Goal: Use online tool/utility

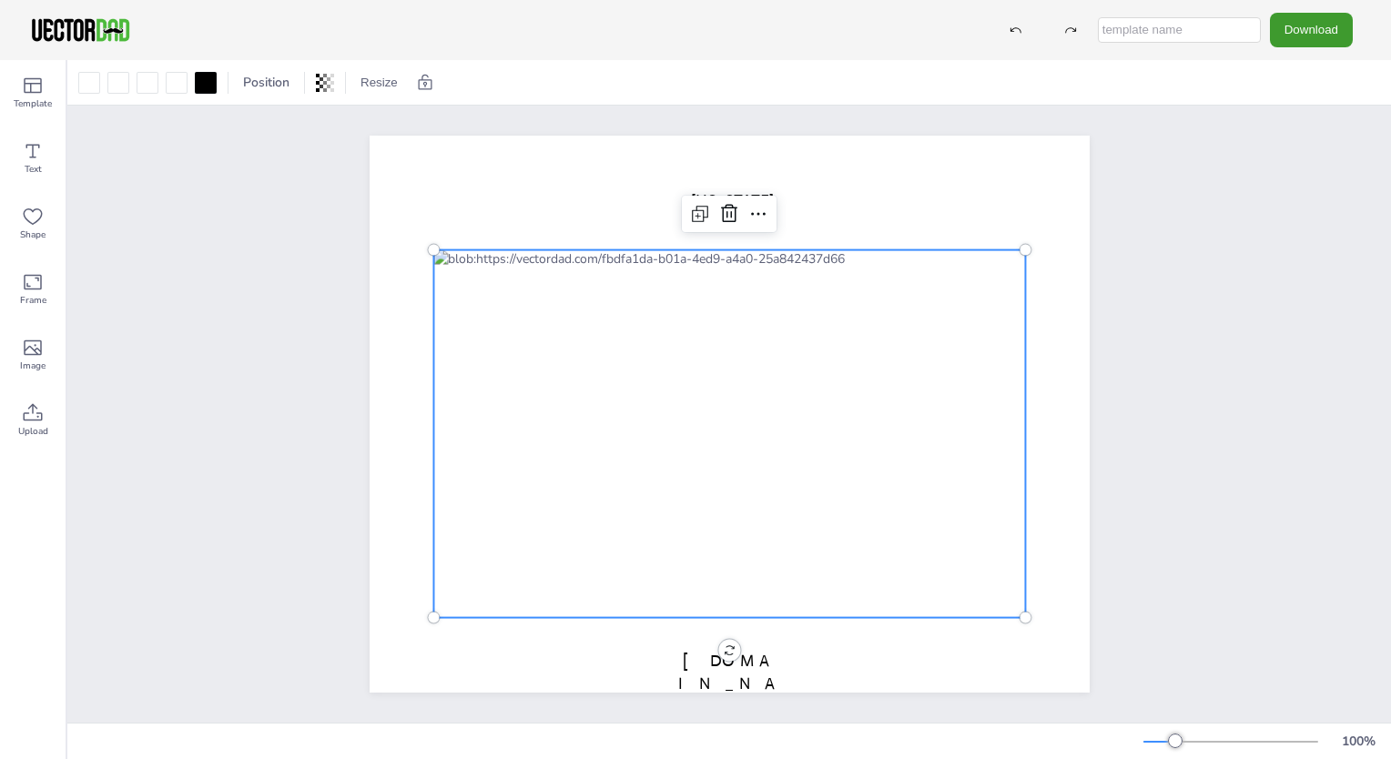
click at [481, 392] on div at bounding box center [729, 434] width 592 height 368
click at [483, 384] on div at bounding box center [729, 434] width 592 height 368
click at [168, 76] on div at bounding box center [177, 83] width 22 height 22
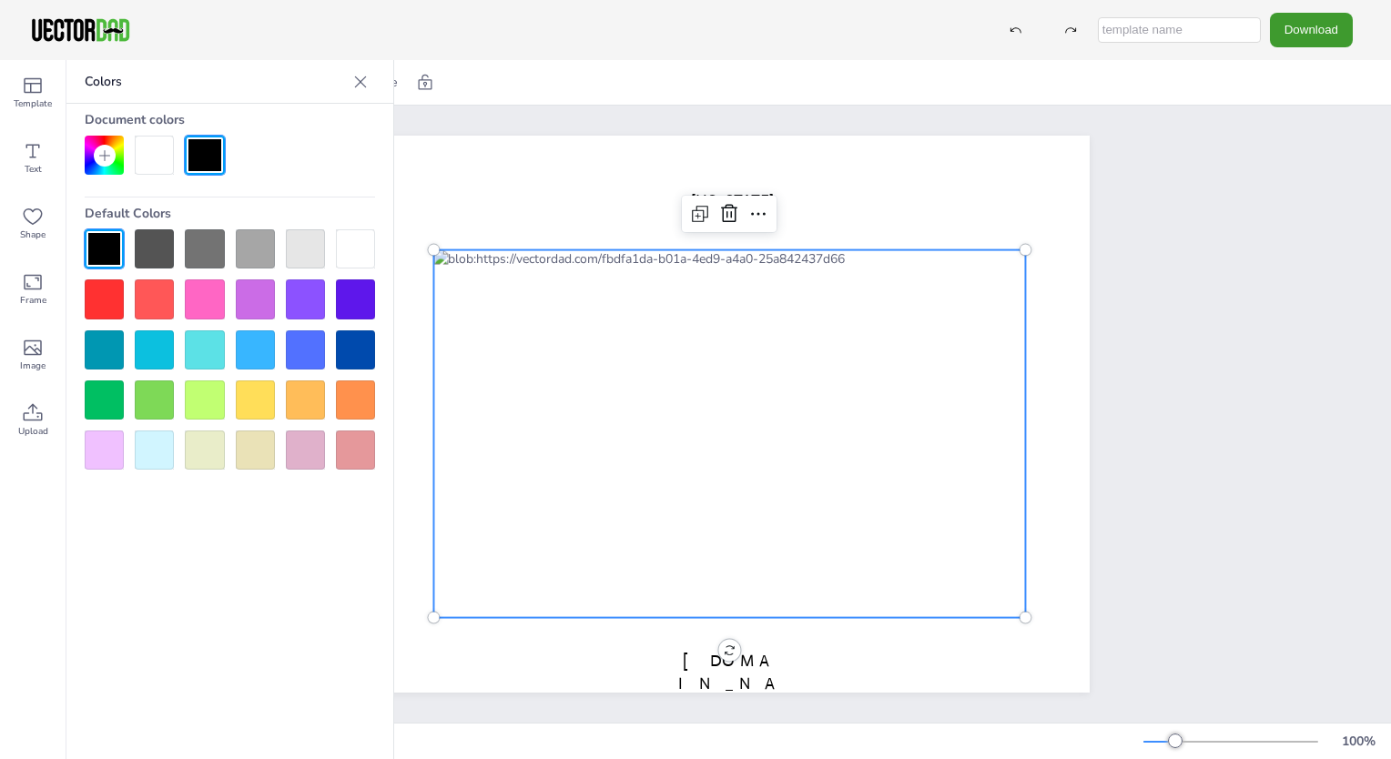
click at [361, 399] on div at bounding box center [355, 400] width 39 height 39
click at [808, 411] on div at bounding box center [729, 434] width 592 height 368
click at [360, 75] on icon at bounding box center [360, 82] width 18 height 18
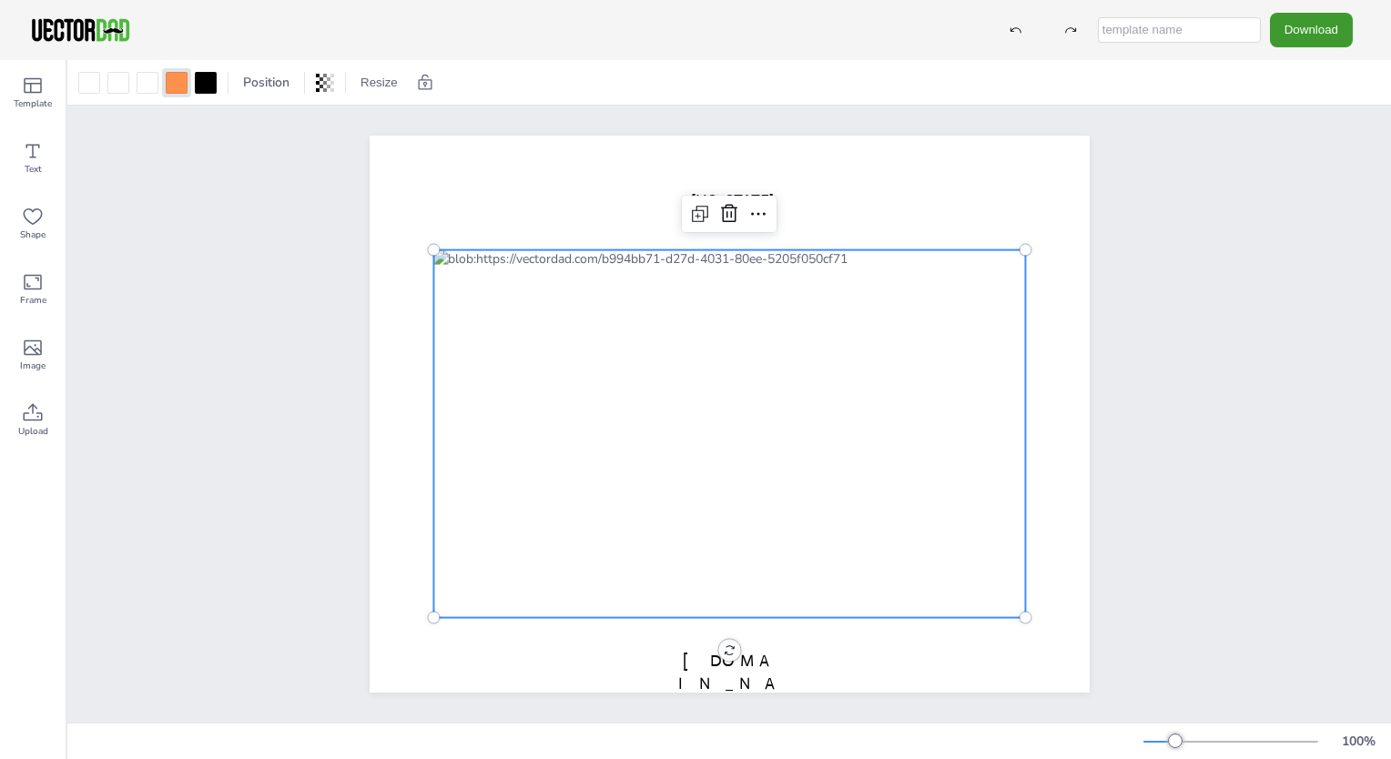
scroll to position [7, 0]
click at [148, 79] on div at bounding box center [148, 83] width 22 height 22
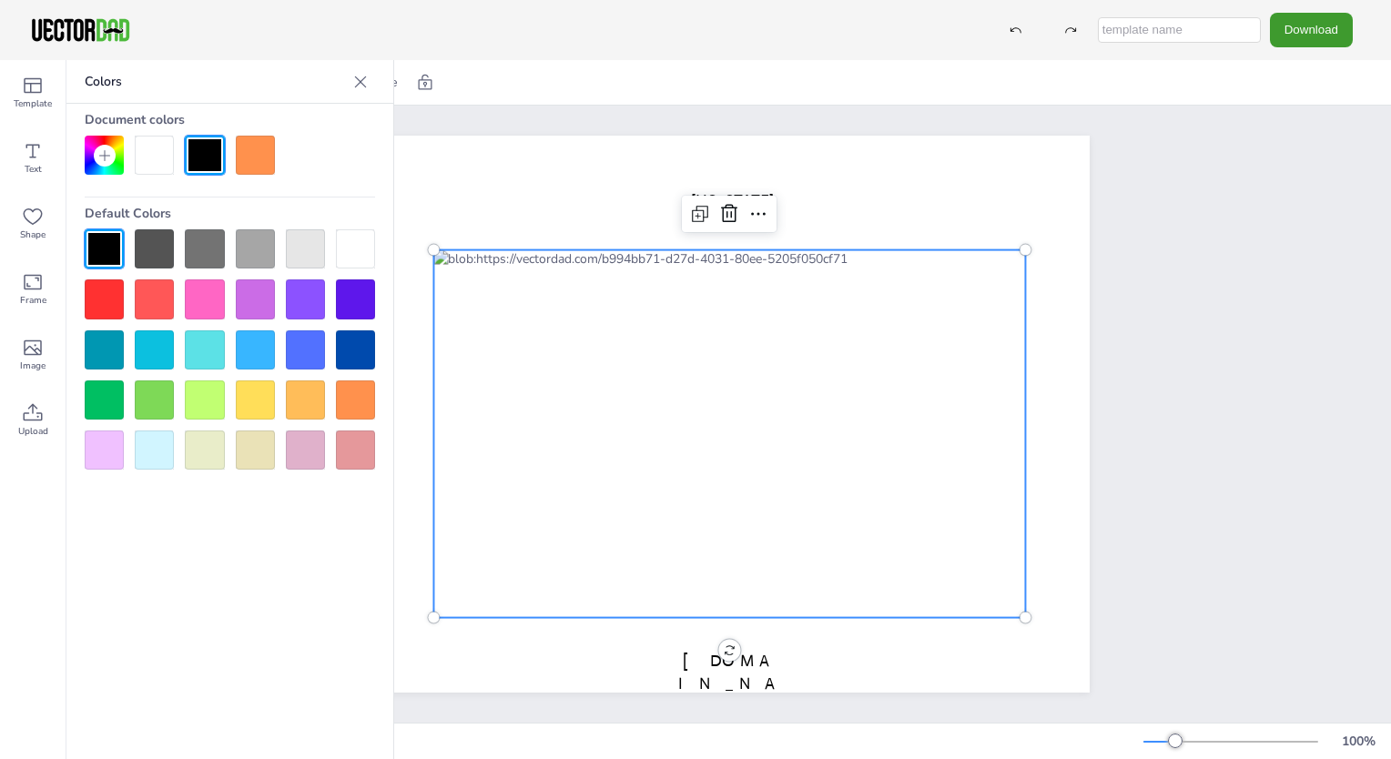
click at [255, 148] on div at bounding box center [255, 155] width 39 height 39
click at [145, 149] on div at bounding box center [154, 155] width 39 height 39
click at [359, 75] on icon at bounding box center [360, 82] width 18 height 18
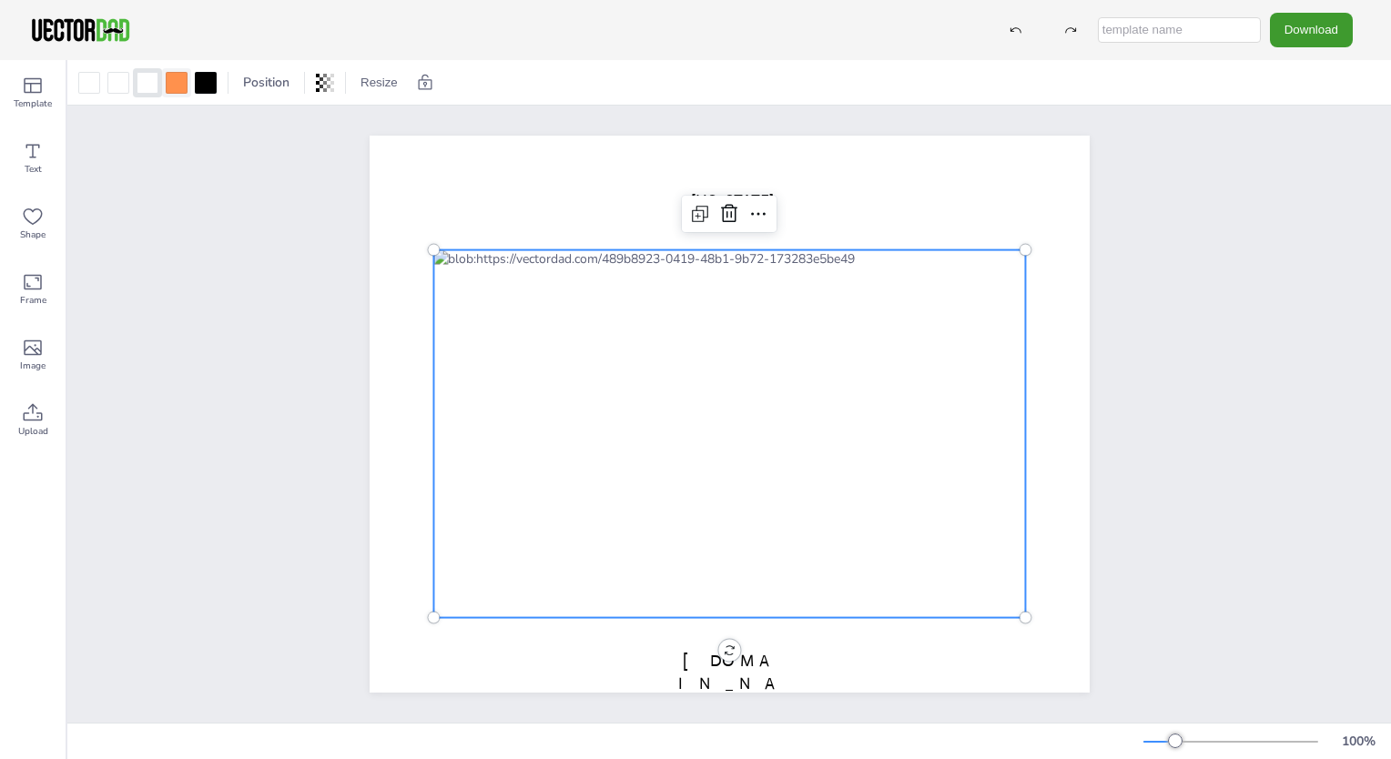
click at [187, 84] on div at bounding box center [176, 82] width 29 height 29
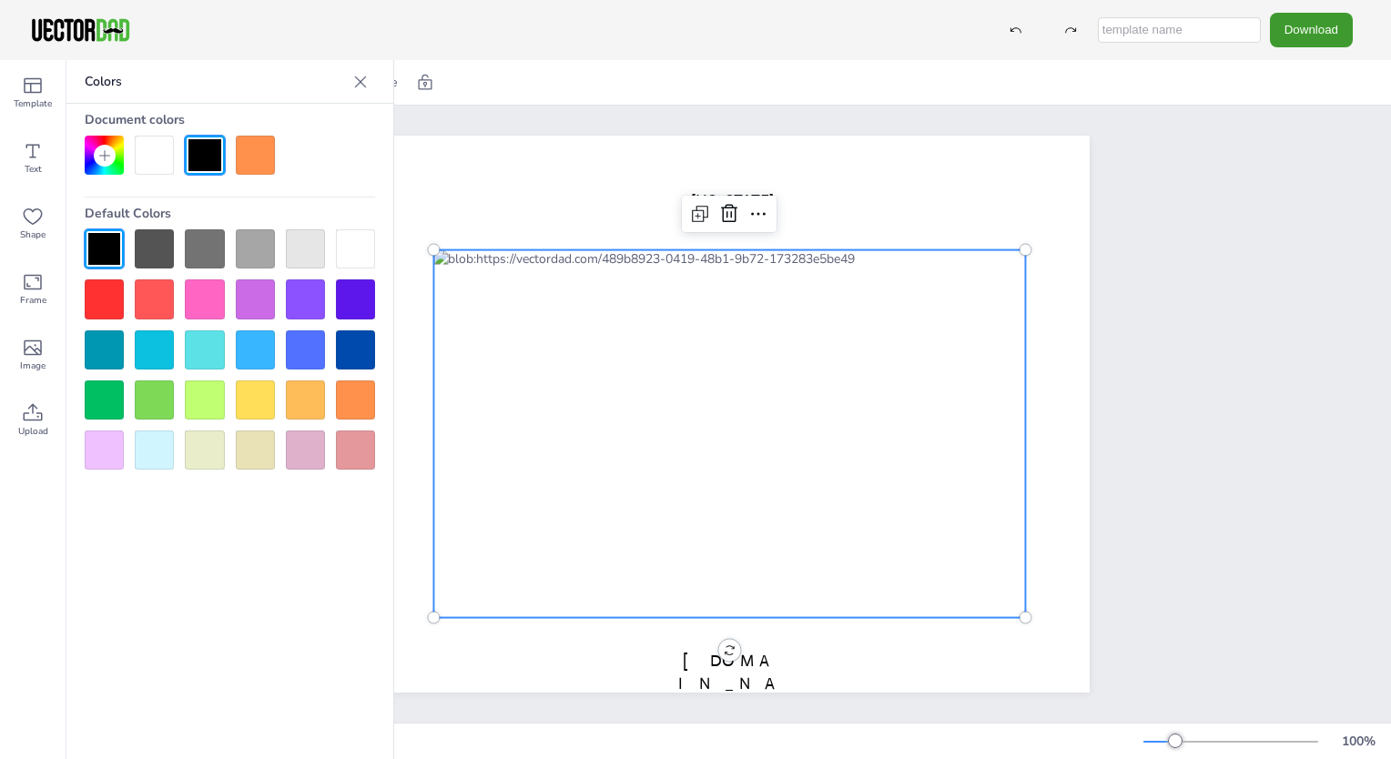
click at [164, 151] on div at bounding box center [154, 155] width 39 height 39
